Goal: Transaction & Acquisition: Purchase product/service

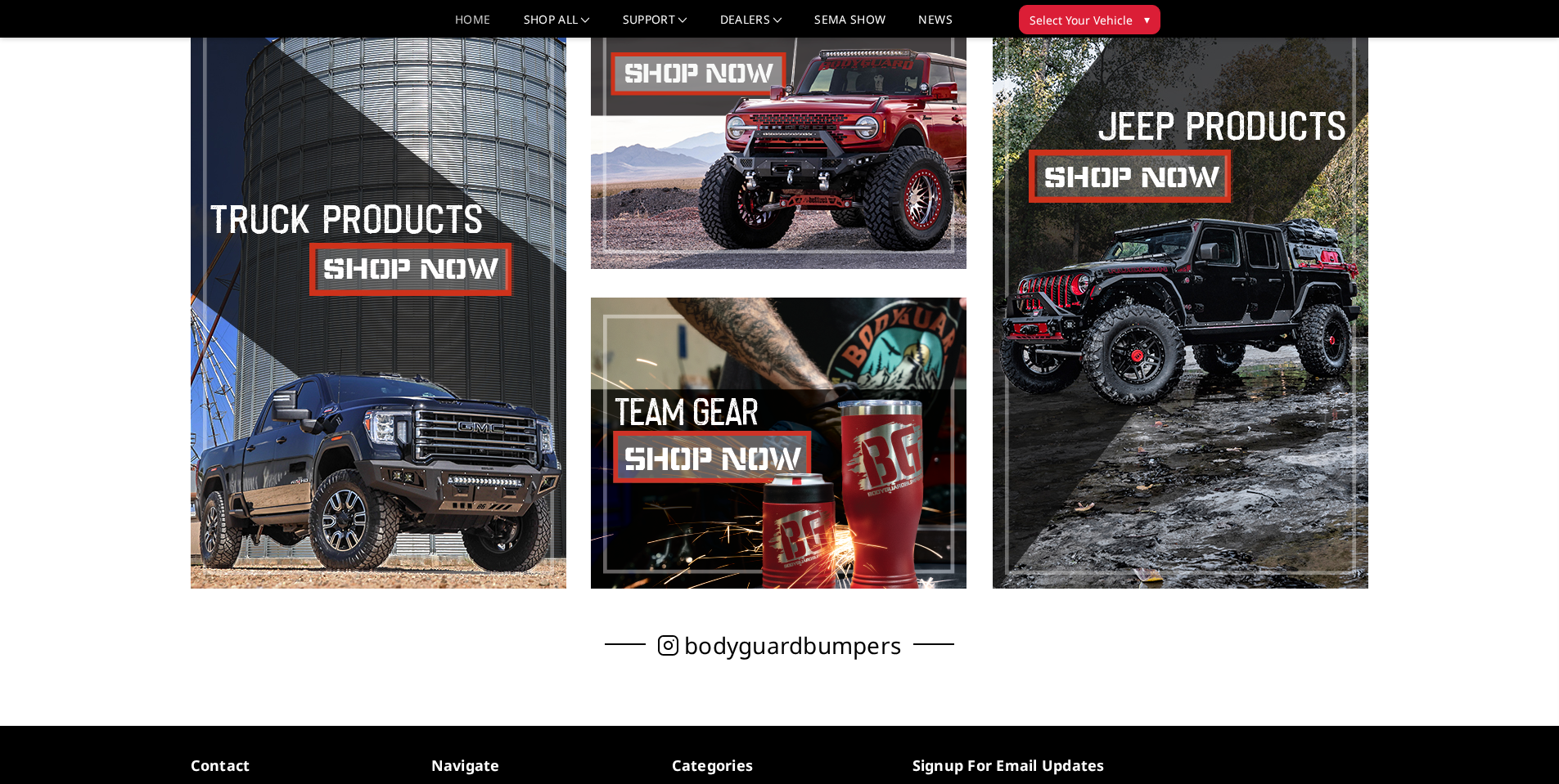
scroll to position [1114, 0]
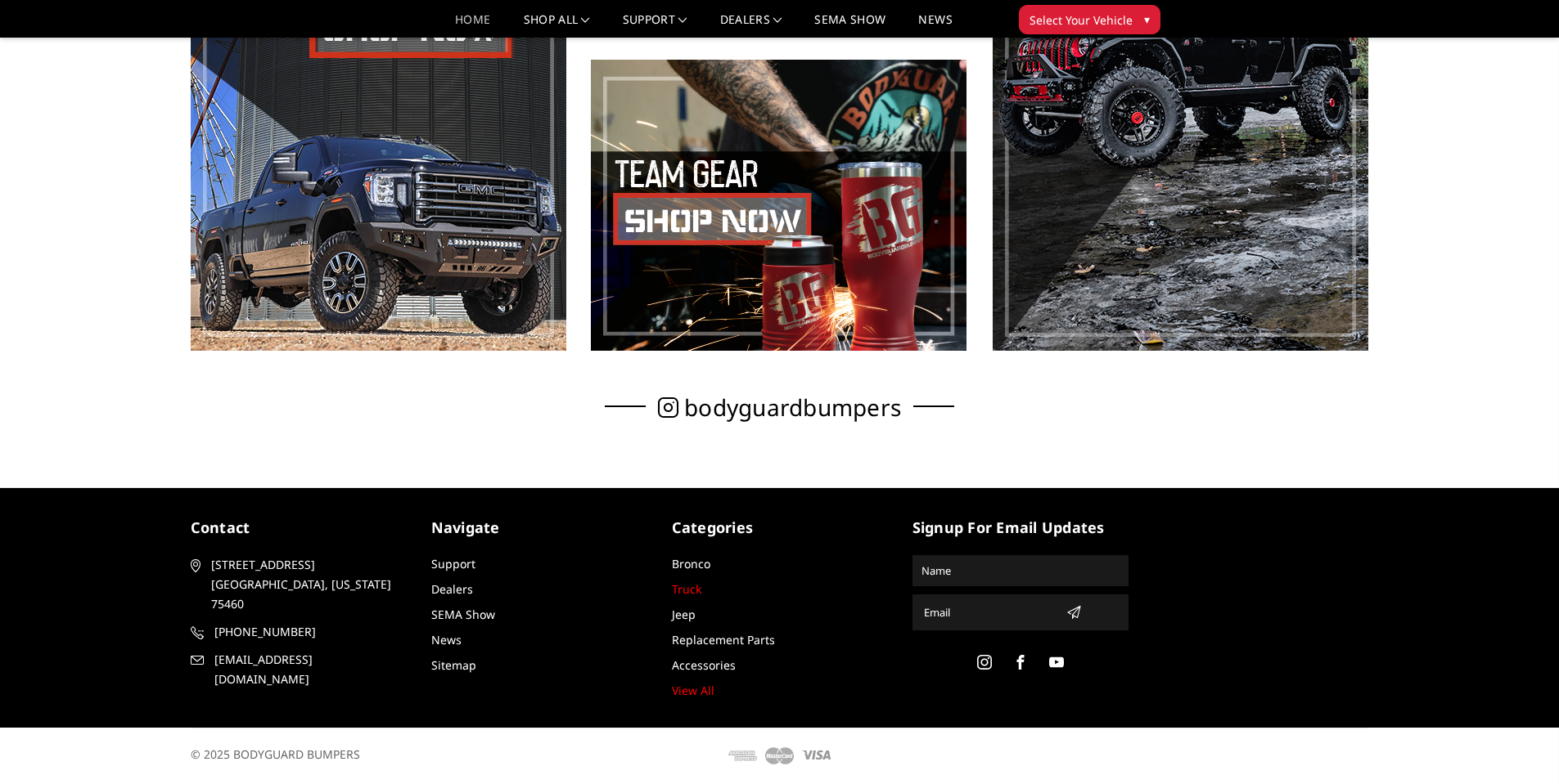
click at [692, 588] on link "Truck" at bounding box center [686, 589] width 30 height 15
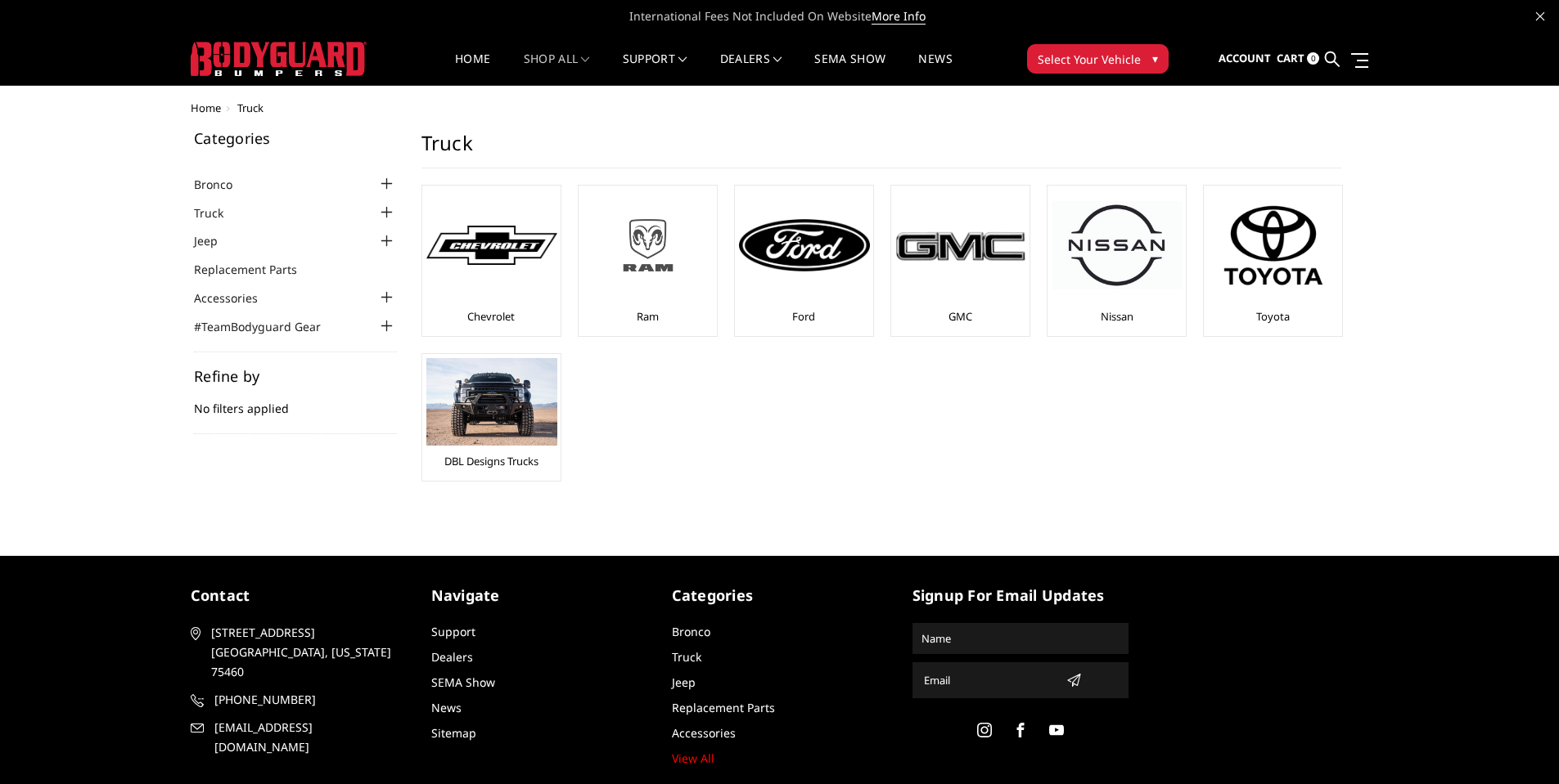
click at [649, 254] on img at bounding box center [648, 246] width 131 height 73
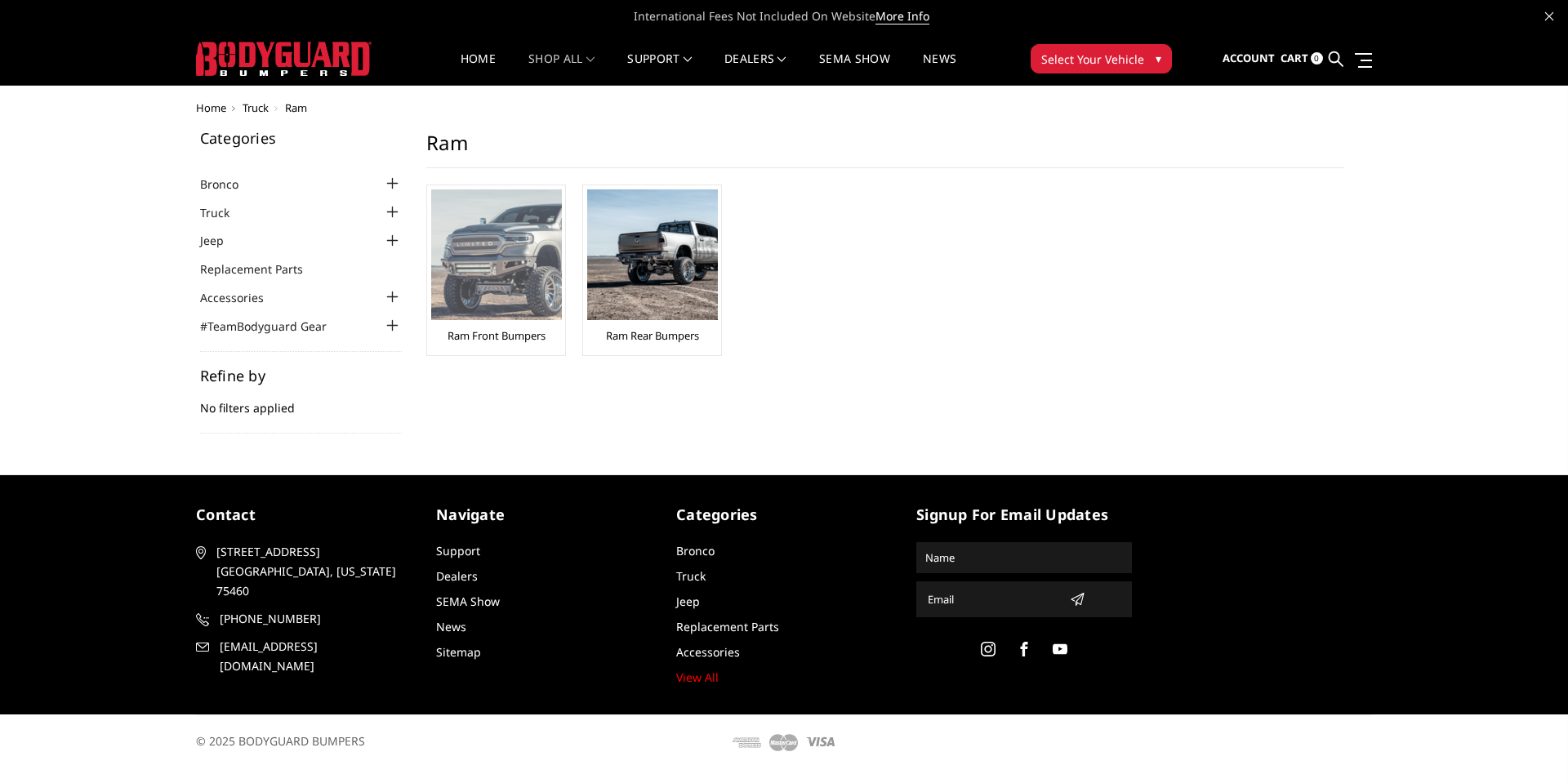
click at [512, 283] on img at bounding box center [497, 255] width 131 height 131
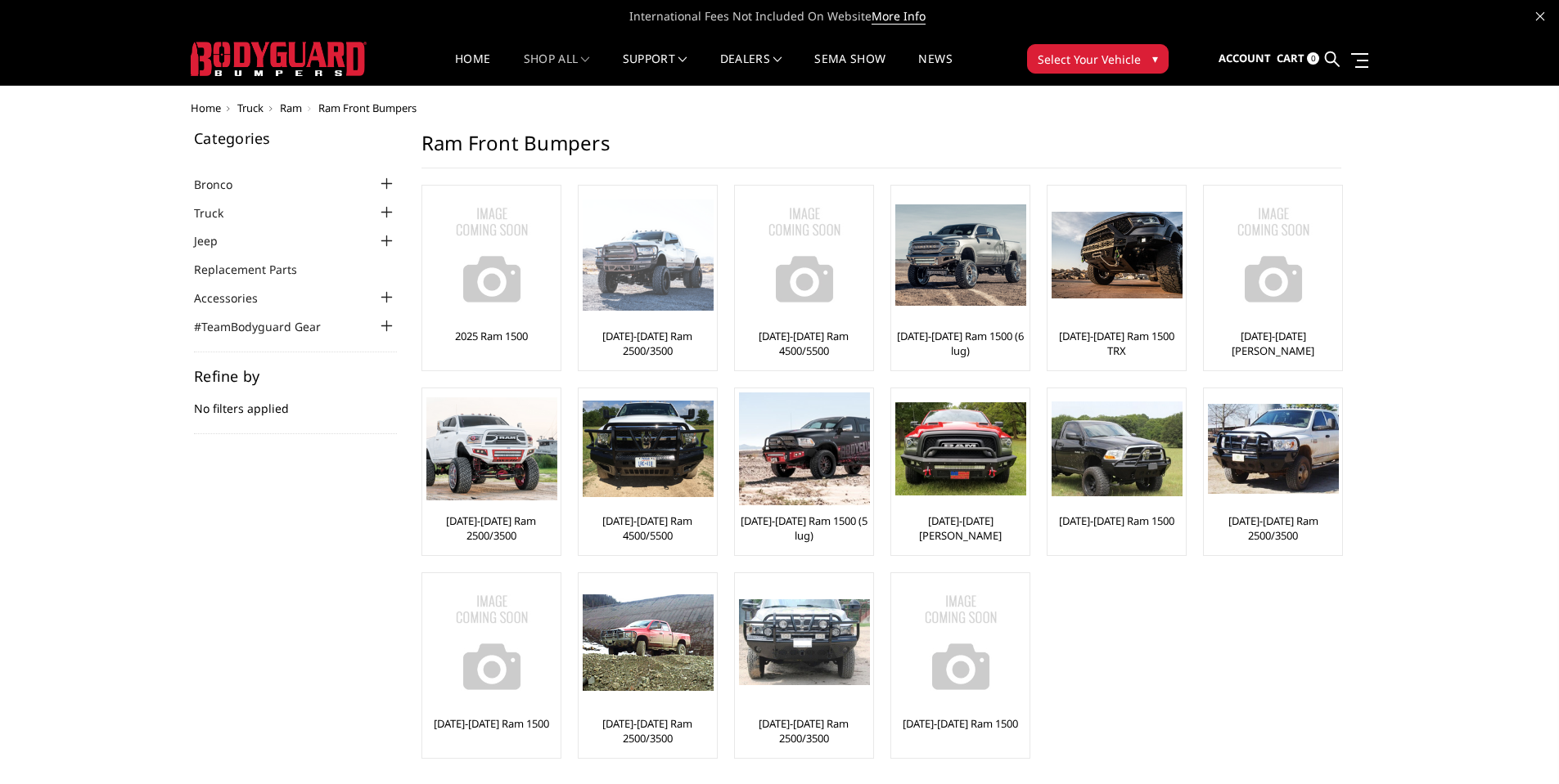
click at [634, 283] on img at bounding box center [648, 255] width 131 height 112
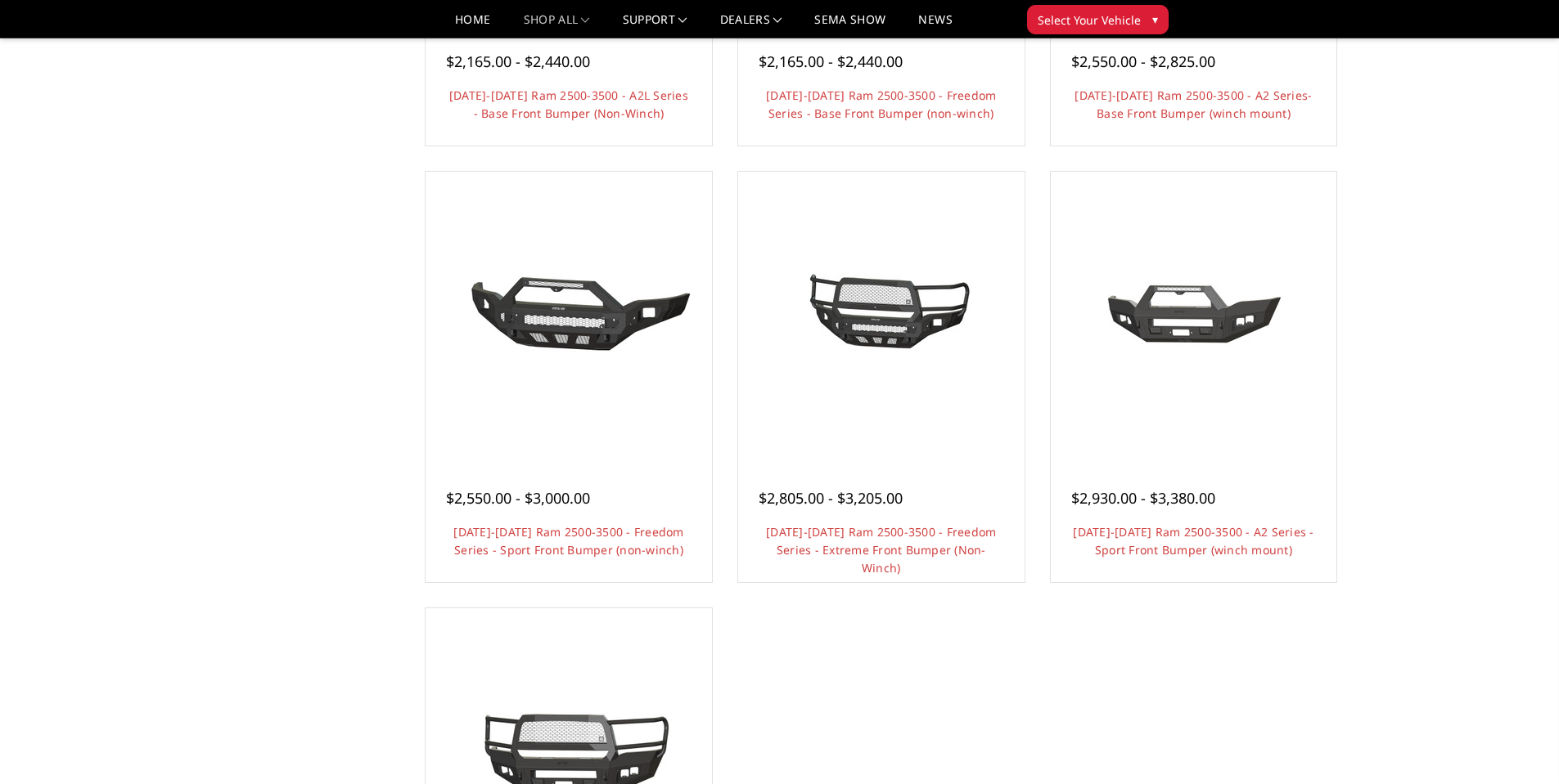
scroll to position [1227, 0]
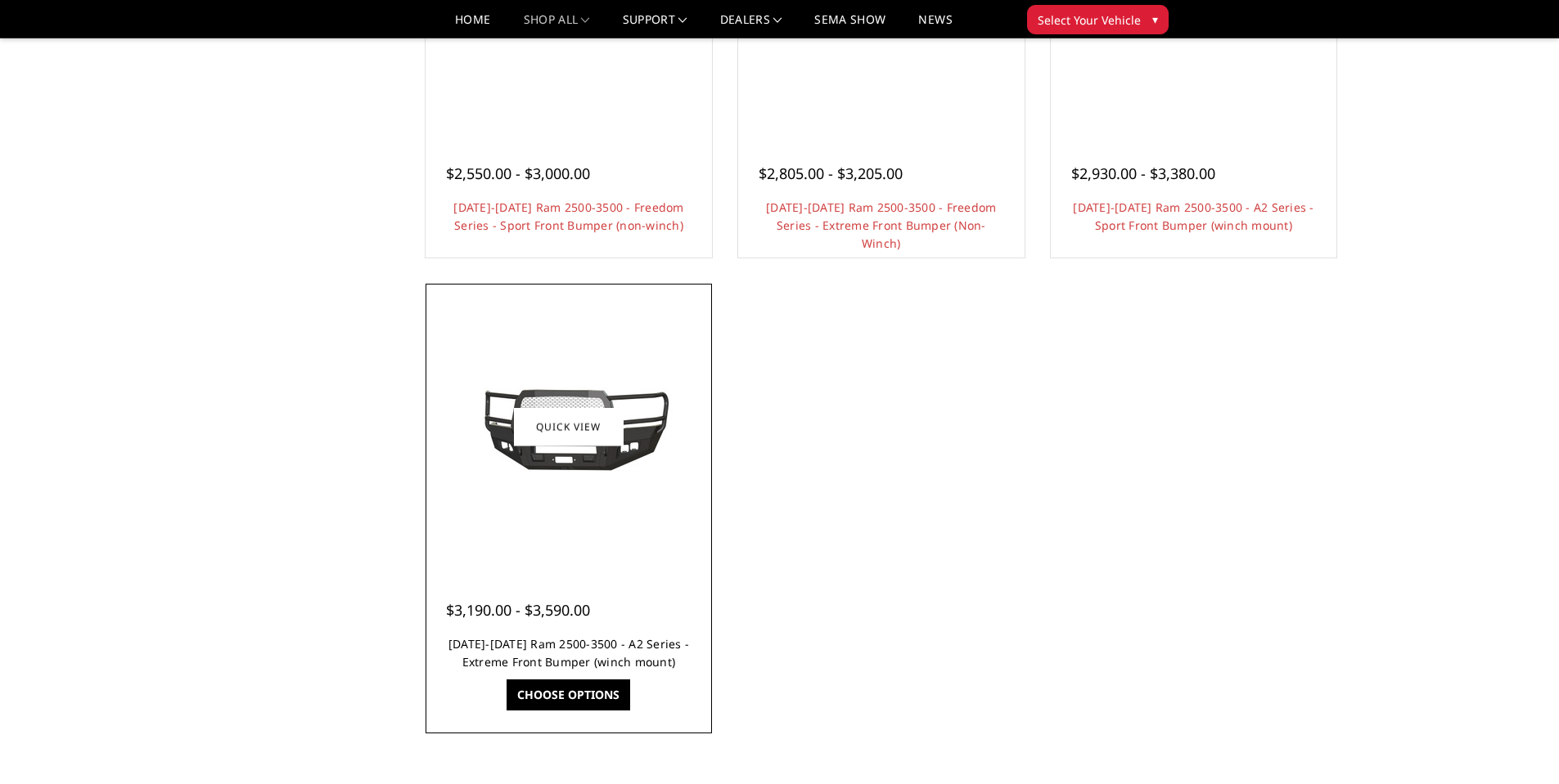
click at [548, 644] on link "2019-2025 Ram 2500-3500 - A2 Series - Extreme Front Bumper (winch mount)" at bounding box center [568, 652] width 240 height 33
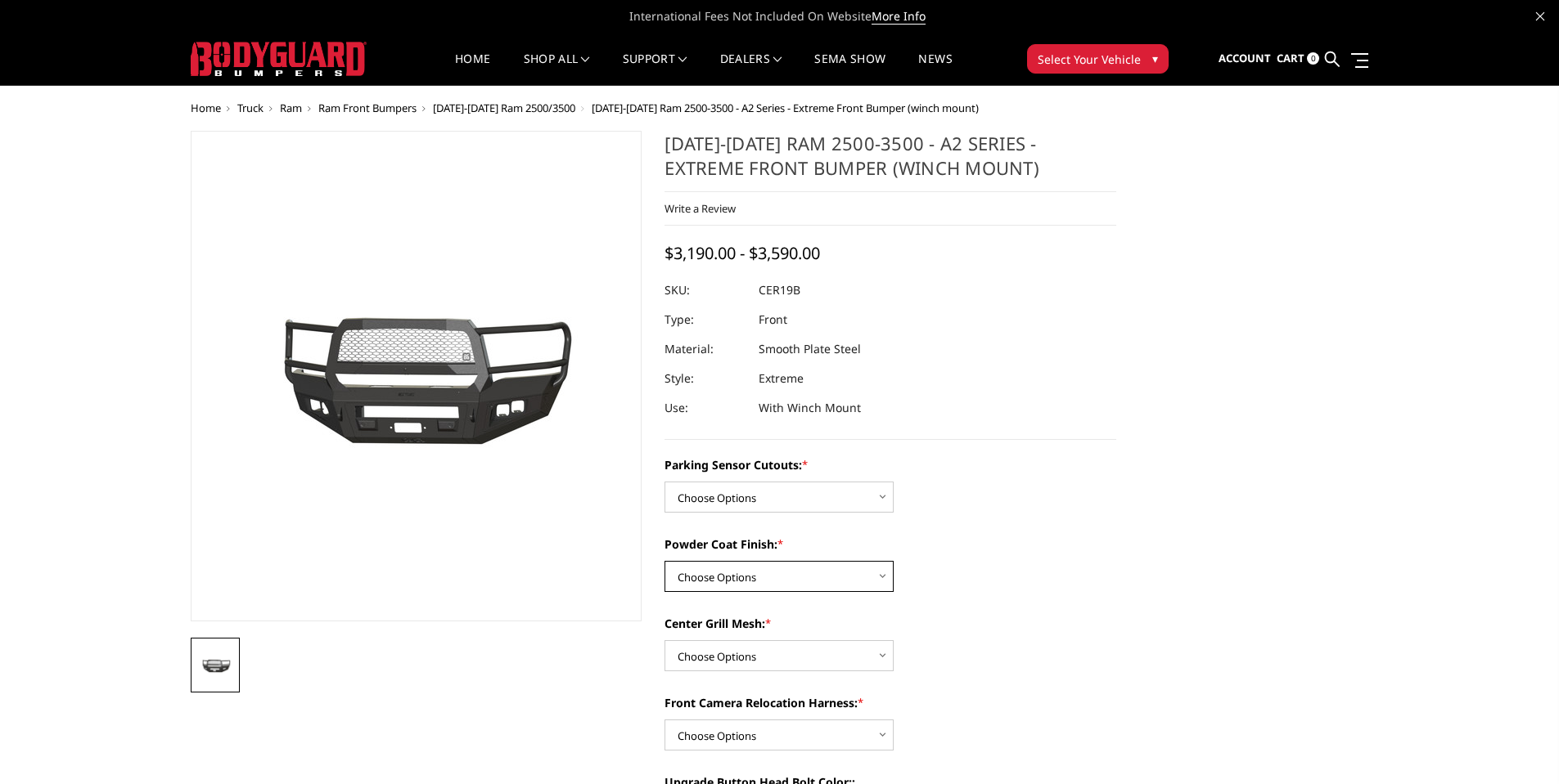
click at [868, 574] on select "Choose Options Bare Metal Textured Black Powder Coat" at bounding box center [779, 576] width 230 height 31
click at [1020, 590] on div "Powder Coat Finish: * Choose Options Bare Metal Textured Black Powder Coat" at bounding box center [890, 564] width 452 height 56
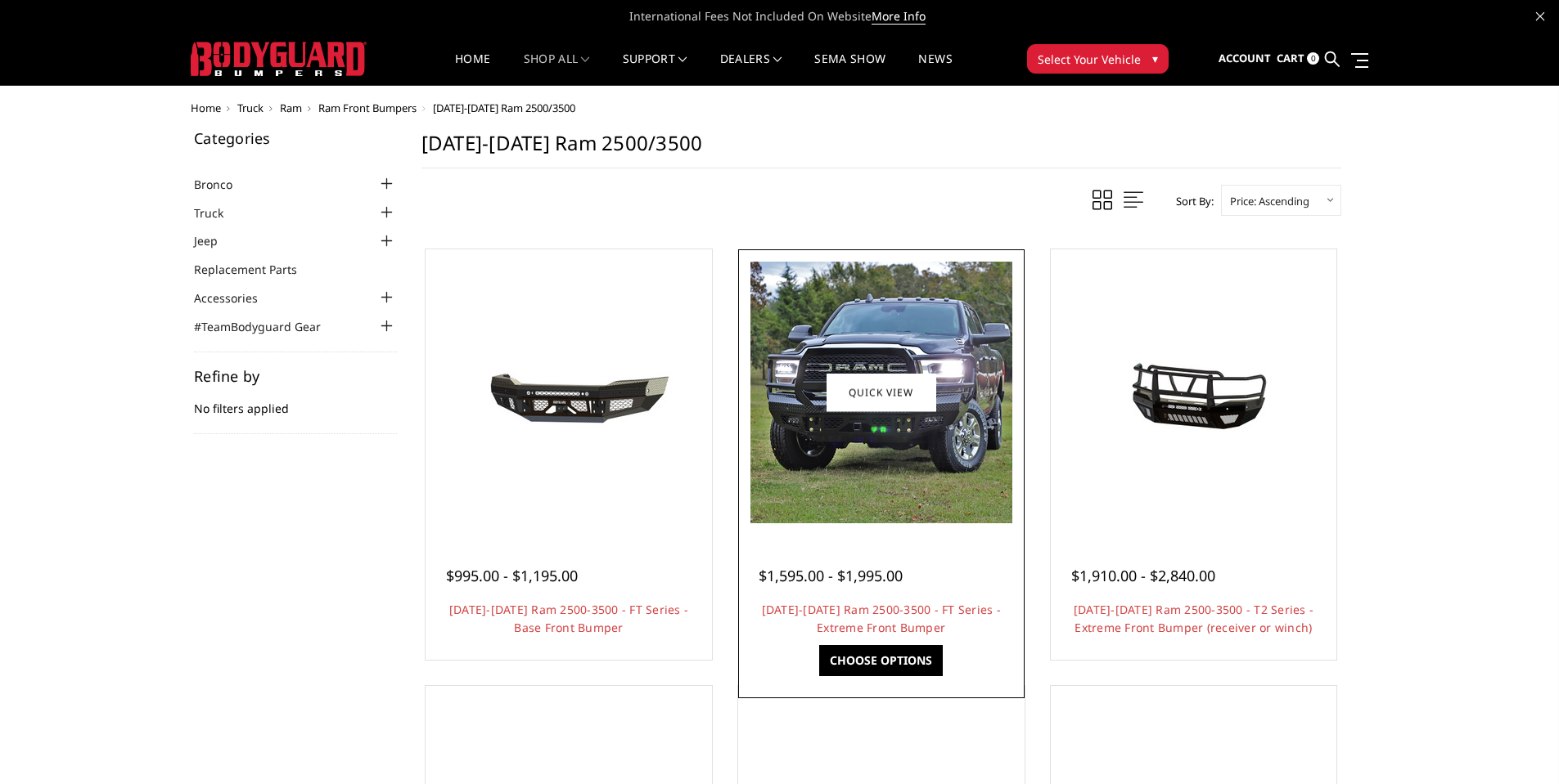
click at [872, 454] on img at bounding box center [881, 392] width 262 height 262
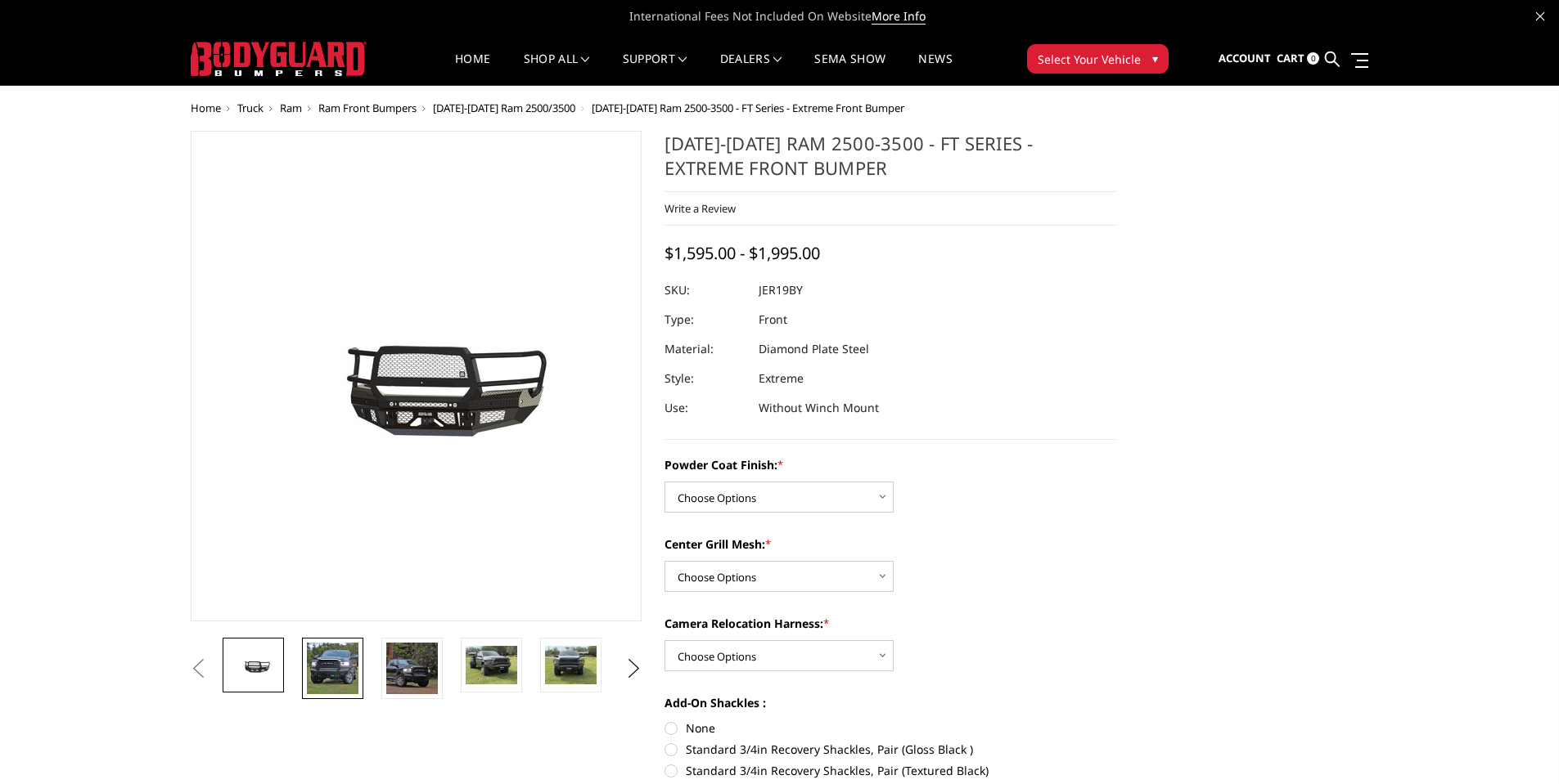
click at [337, 672] on img at bounding box center [333, 668] width 52 height 52
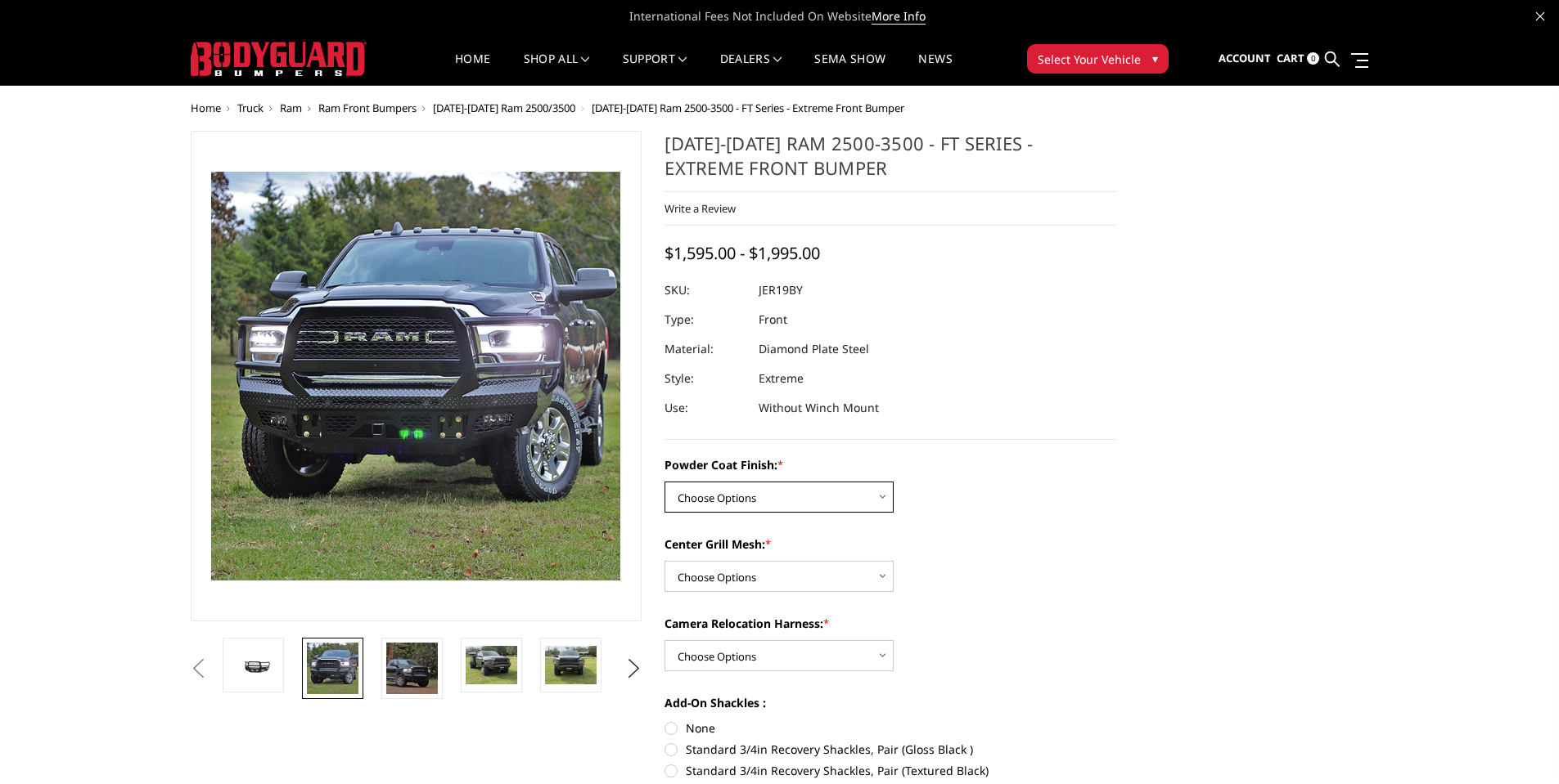
click at [758, 501] on select "Choose Options Bare Metal Gloss Black Powder Coat Textured Black Powder Coat" at bounding box center [779, 497] width 230 height 31
click at [746, 577] on select "Choose Options WITH Expanded Metal in Center Grill WITHOUT Expanded Metal in Ce…" at bounding box center [779, 576] width 230 height 31
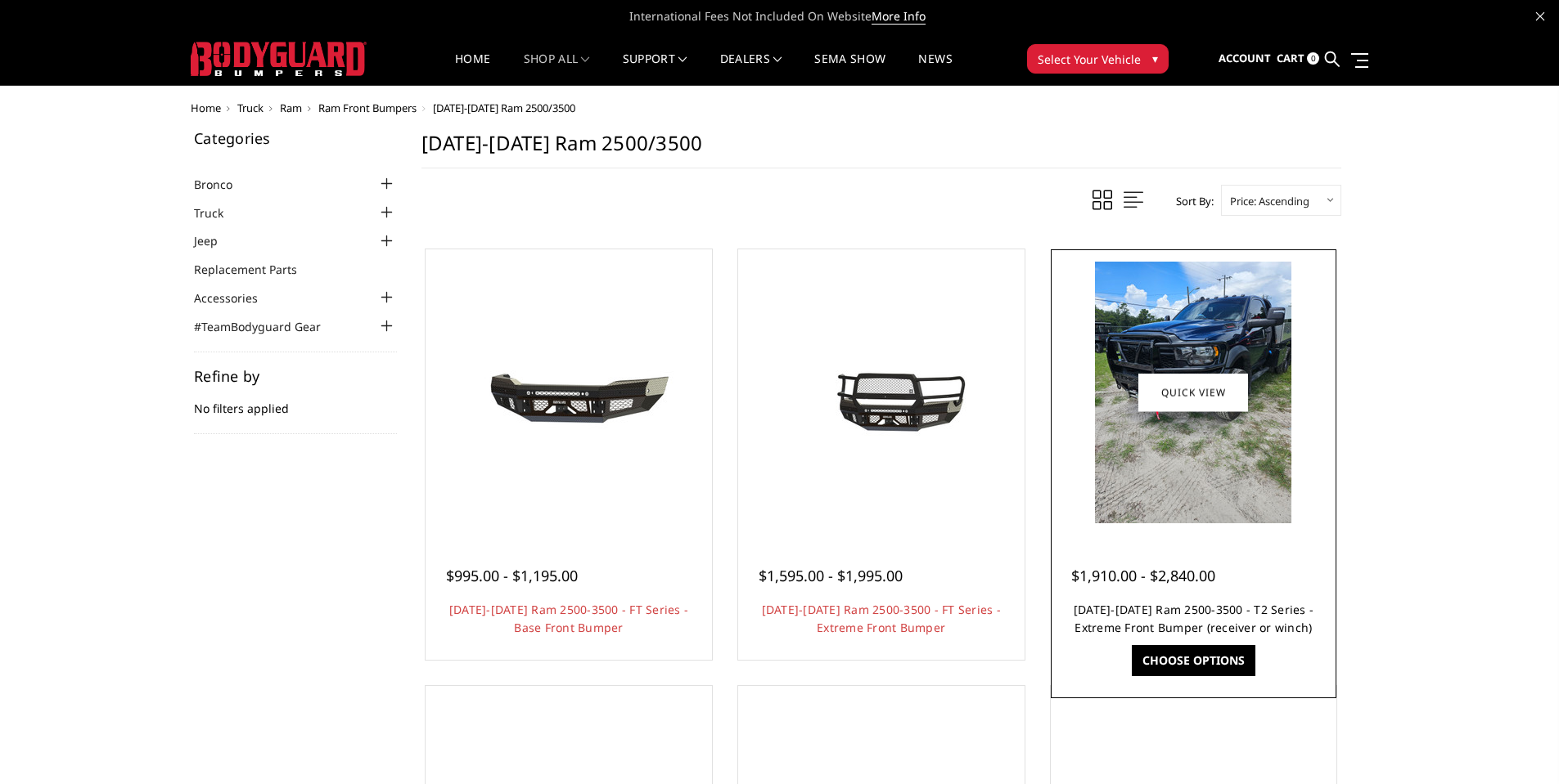
click at [1139, 608] on link "[DATE]-[DATE] Ram 2500-3500 - T2 Series - Extreme Front Bumper (receiver or win…" at bounding box center [1193, 618] width 239 height 33
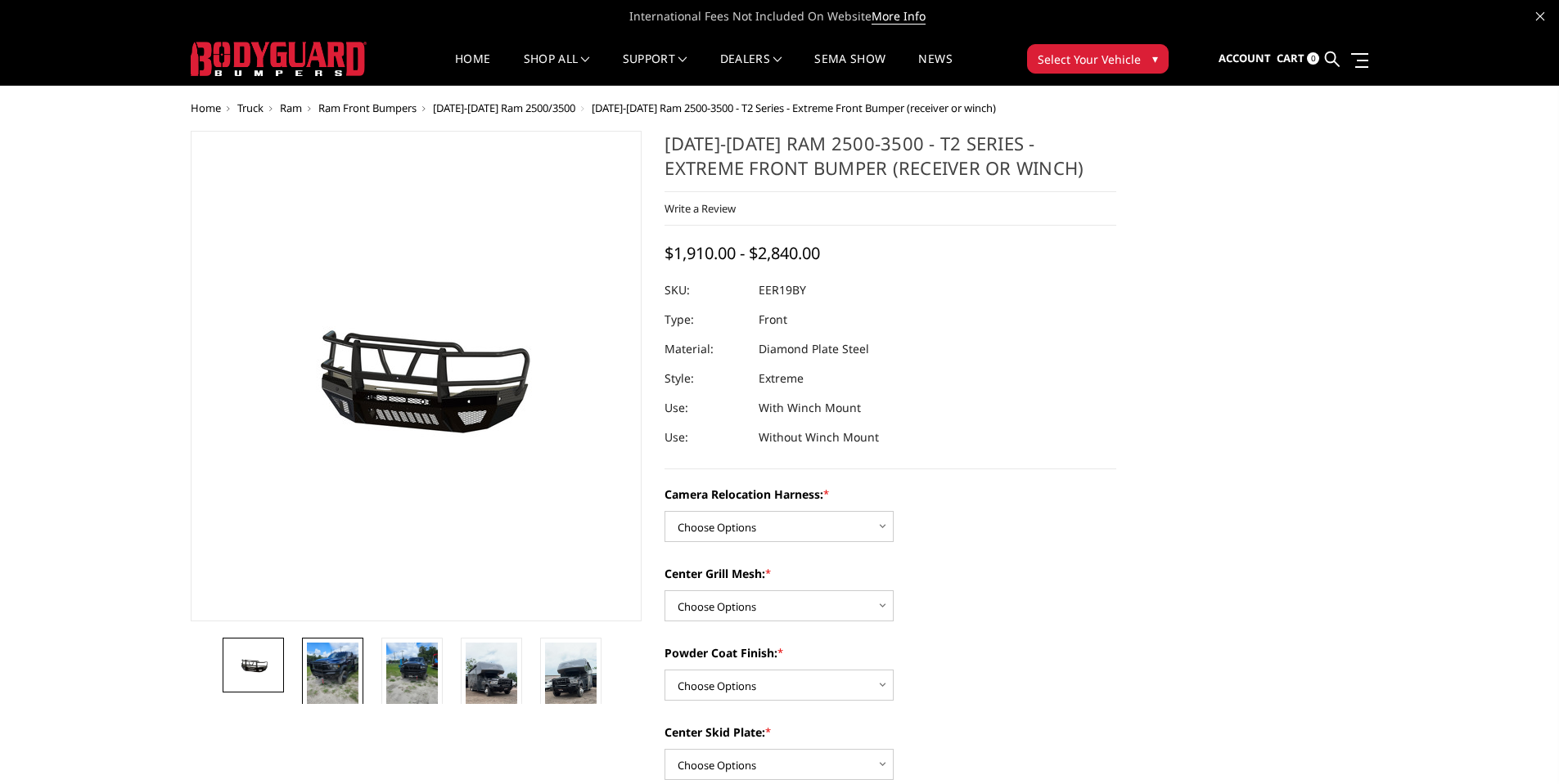
click at [342, 668] on img at bounding box center [333, 676] width 52 height 69
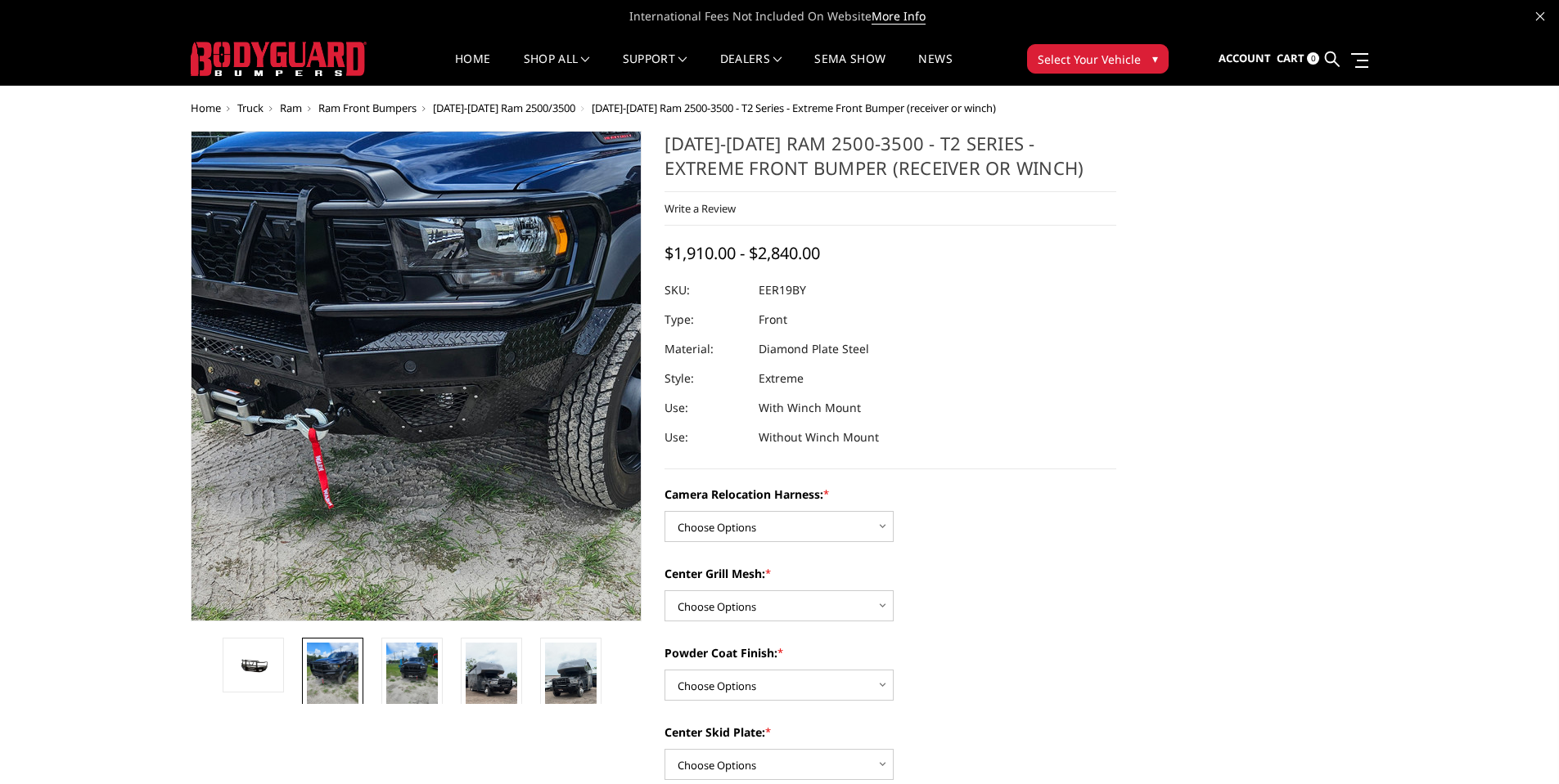
click at [348, 356] on img at bounding box center [467, 400] width 785 height 1047
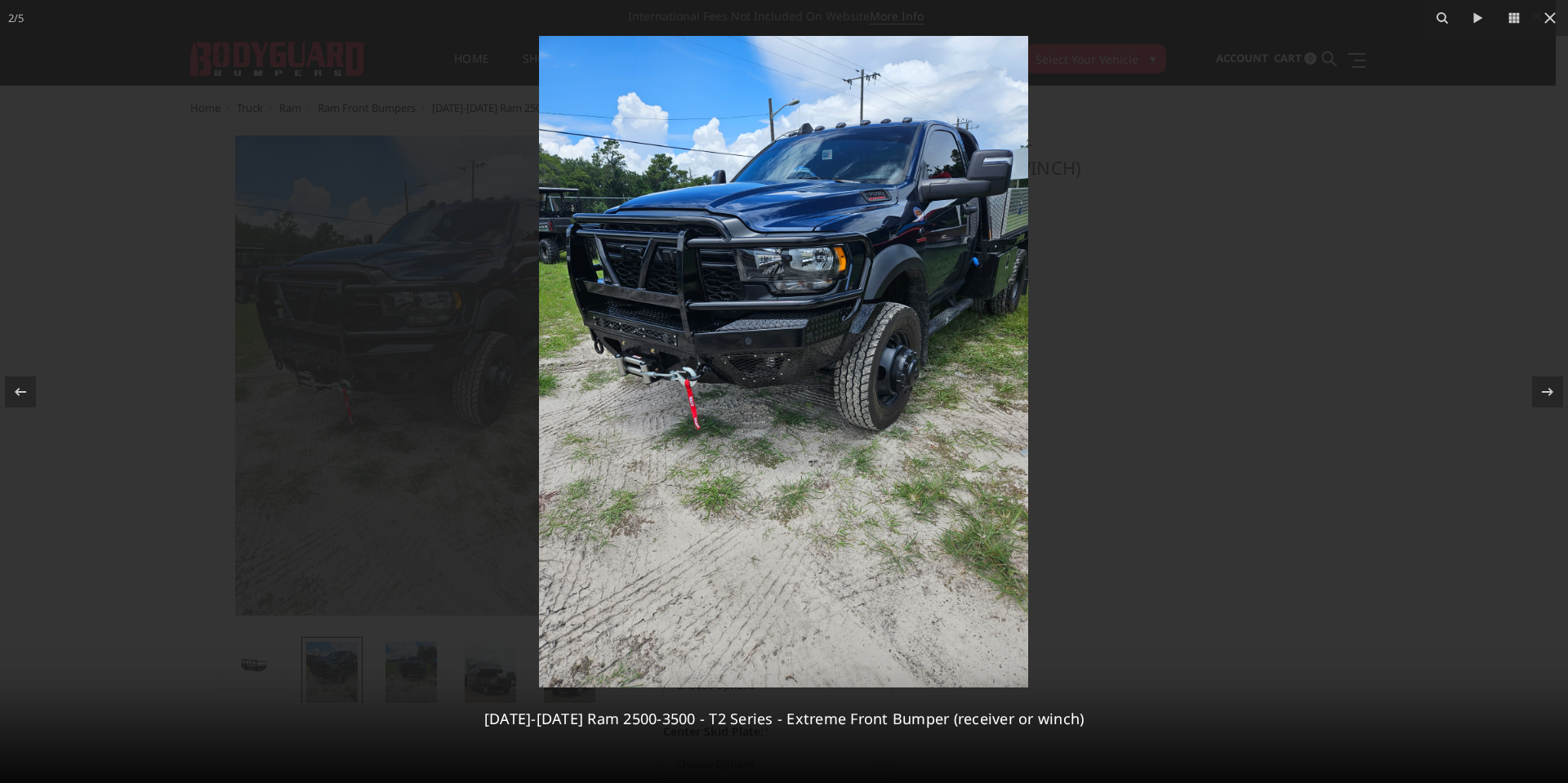
click at [820, 390] on img at bounding box center [783, 362] width 490 height 651
